Goal: Information Seeking & Learning: Learn about a topic

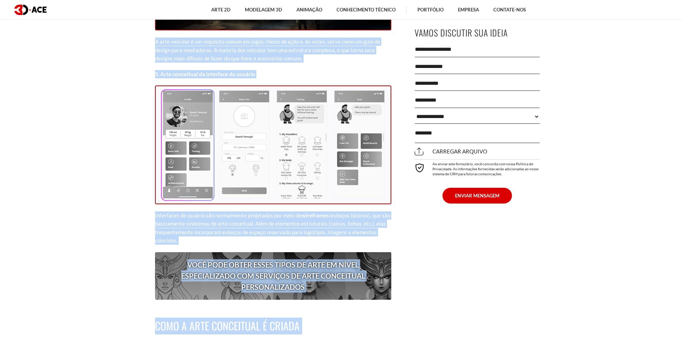
scroll to position [2096, 0]
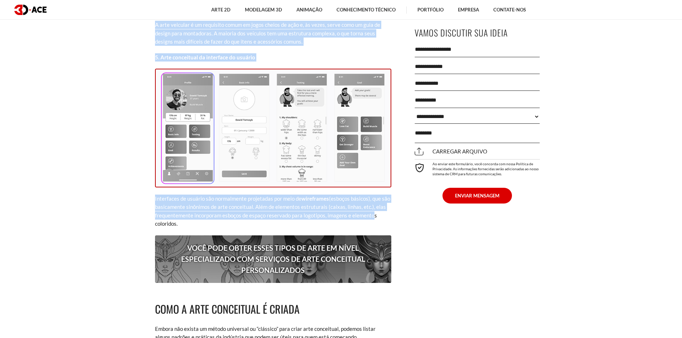
drag, startPoint x: 155, startPoint y: 133, endPoint x: 370, endPoint y: 205, distance: 226.2
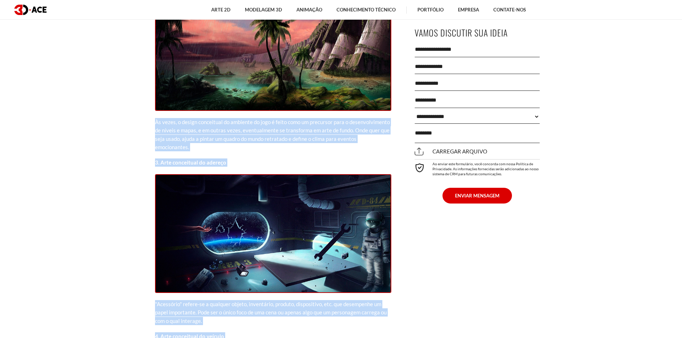
scroll to position [1630, 0]
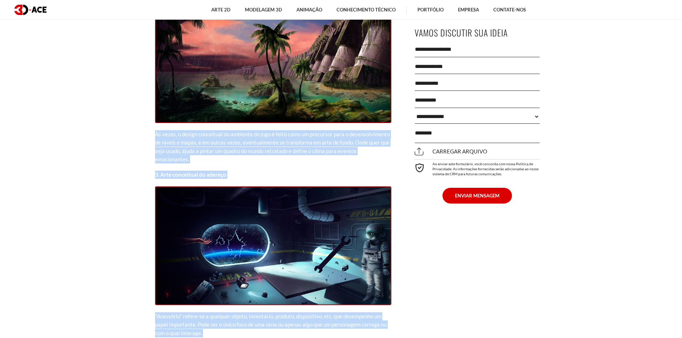
click at [80, 129] on section "[DATE] Assim como precisamos andar antes de correr, os artistas precisam esboça…" at bounding box center [341, 11] width 682 height 2605
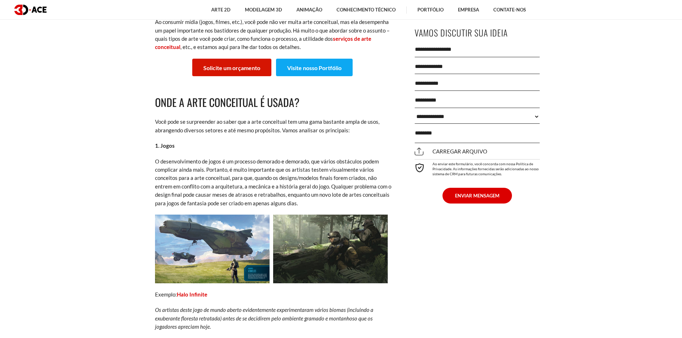
scroll to position [417, 0]
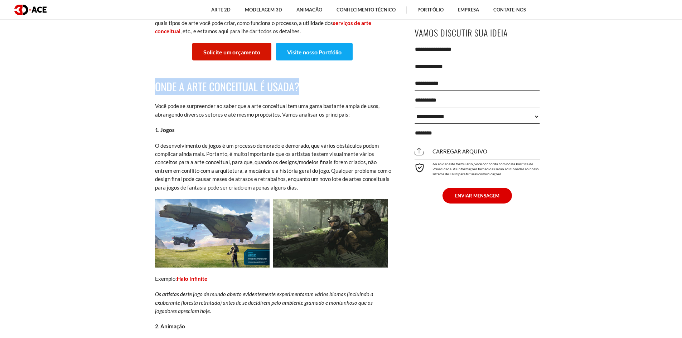
drag, startPoint x: 153, startPoint y: 88, endPoint x: 307, endPoint y: 83, distance: 154.8
copy font "Onde a arte conceitual é usada?"
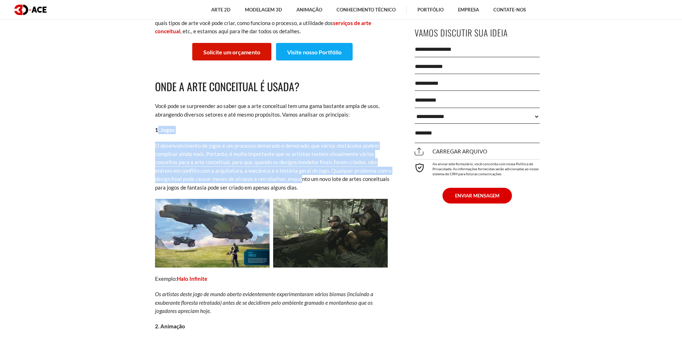
drag, startPoint x: 157, startPoint y: 130, endPoint x: 301, endPoint y: 178, distance: 151.9
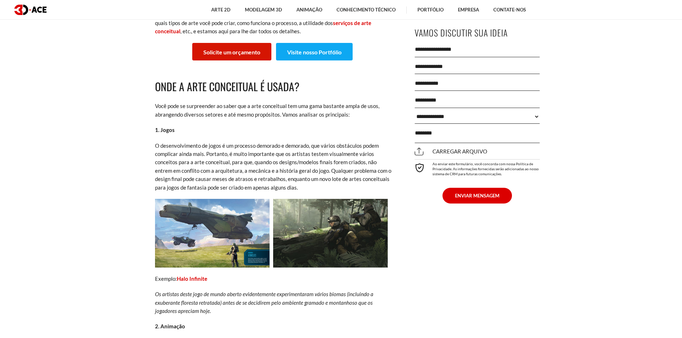
click at [305, 191] on p "O desenvolvimento de jogos é um processo demorado e demorado, que vários obstác…" at bounding box center [273, 167] width 236 height 50
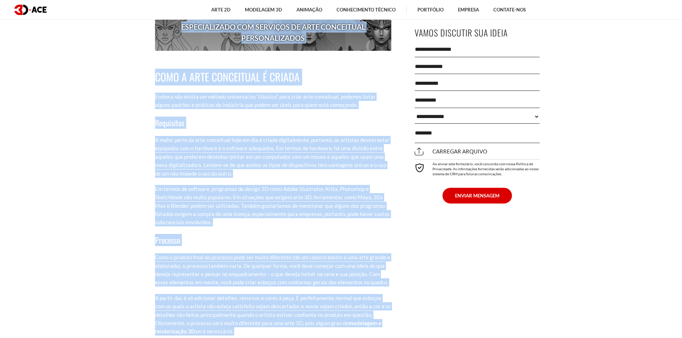
scroll to position [2428, 0]
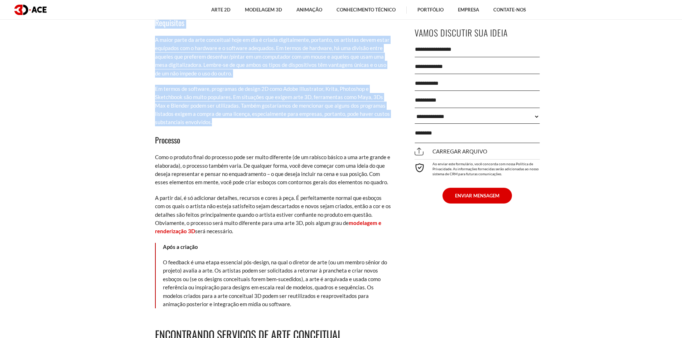
drag, startPoint x: 153, startPoint y: 130, endPoint x: 272, endPoint y: 112, distance: 120.1
copy div "9. Lorem I dolorsitametcon ad elits d ei temporin utlabore e dolorema, ali enim…"
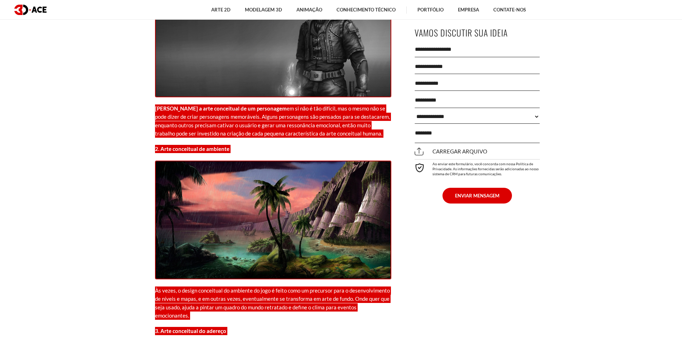
scroll to position [1461, 0]
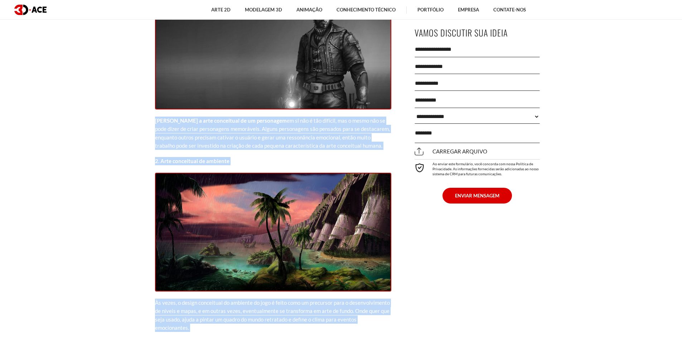
click at [71, 186] on section "[DATE] Assim como precisamos andar antes de correr, os artistas precisam esboça…" at bounding box center [341, 179] width 682 height 2605
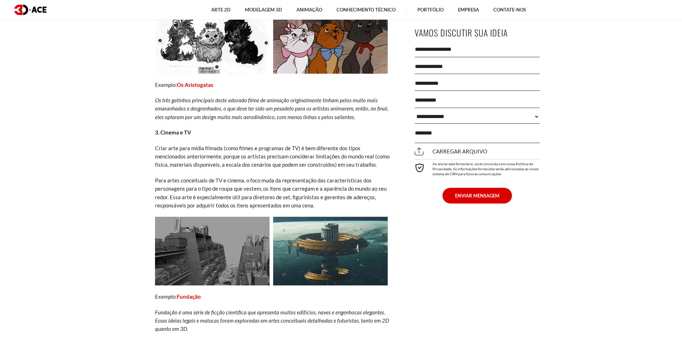
scroll to position [852, 0]
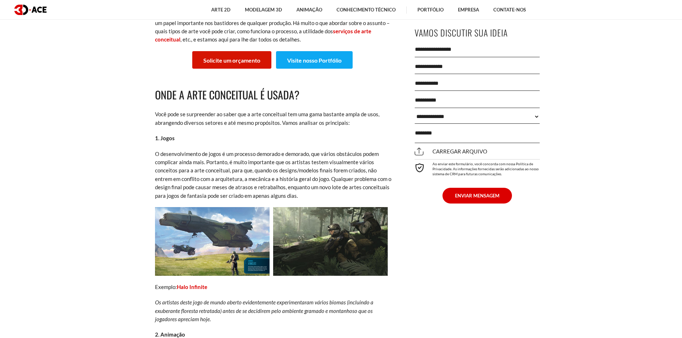
scroll to position [430, 0]
